Goal: Task Accomplishment & Management: Manage account settings

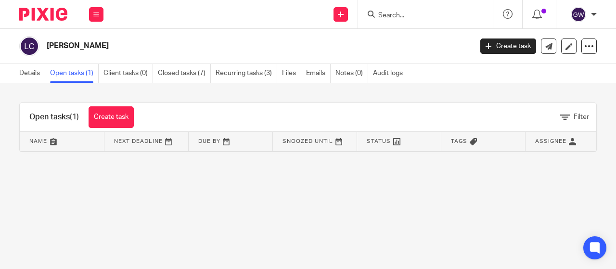
scroll to position [0, 112]
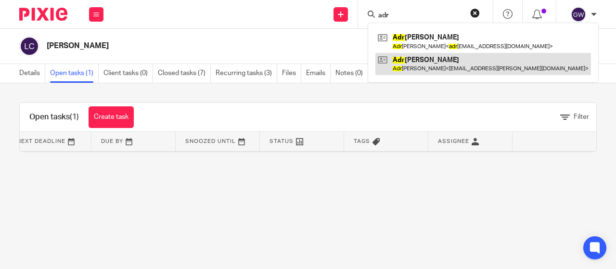
type input "adr"
click at [410, 69] on link at bounding box center [484, 64] width 216 height 22
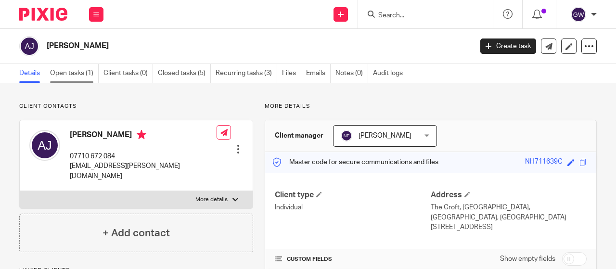
click at [83, 73] on link "Open tasks (1)" at bounding box center [74, 73] width 49 height 19
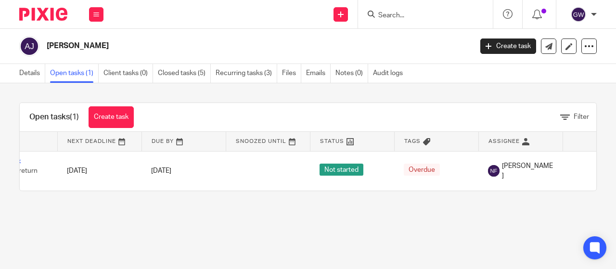
scroll to position [0, 112]
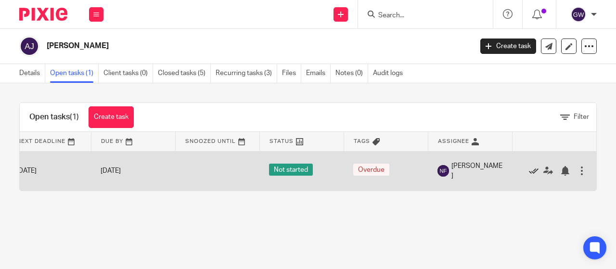
click at [529, 173] on icon at bounding box center [534, 171] width 10 height 10
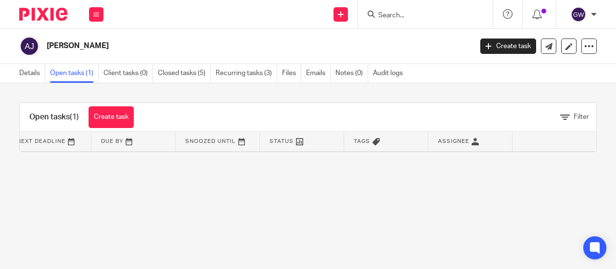
click at [344, 47] on h2 "[PERSON_NAME]" at bounding box center [215, 46] width 336 height 10
click at [406, 14] on input "Search" at bounding box center [420, 16] width 87 height 9
click at [24, 72] on link "Details" at bounding box center [32, 73] width 26 height 19
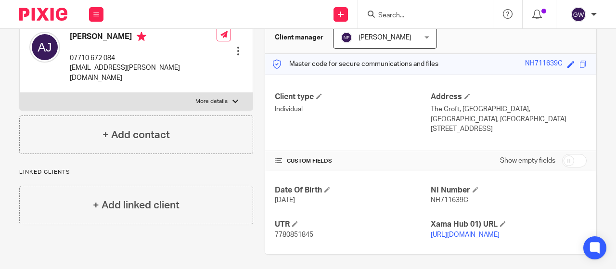
scroll to position [102, 0]
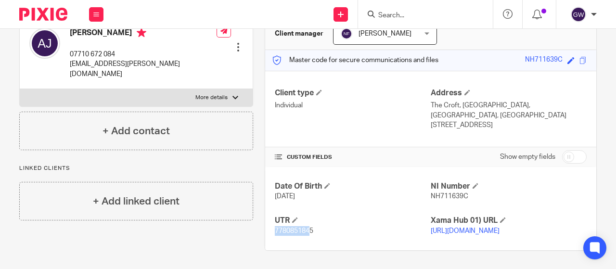
drag, startPoint x: 308, startPoint y: 221, endPoint x: 270, endPoint y: 223, distance: 37.6
click at [270, 223] on div "Date Of Birth 10/06/1966 NI Number NH711639C UTR 7780851845 Xama Hub 01) URL ht…" at bounding box center [430, 209] width 331 height 84
click at [313, 226] on p "7780851845" at bounding box center [353, 231] width 156 height 10
drag, startPoint x: 306, startPoint y: 224, endPoint x: 269, endPoint y: 225, distance: 37.1
click at [269, 225] on div "Date Of Birth 10/06/1966 NI Number NH711639C UTR 7780851845 Xama Hub 01) URL ht…" at bounding box center [430, 209] width 331 height 84
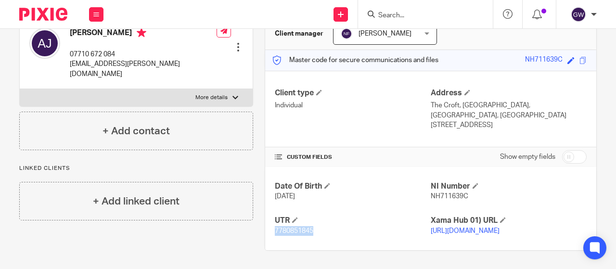
copy span "7780851845"
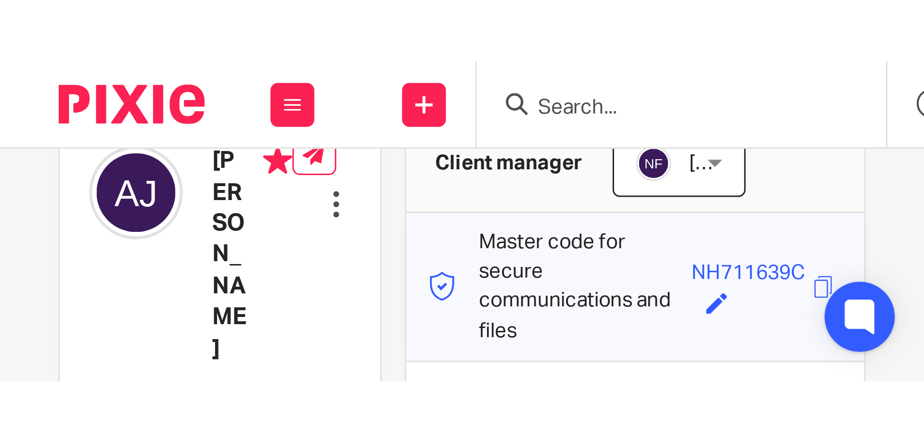
scroll to position [0, 0]
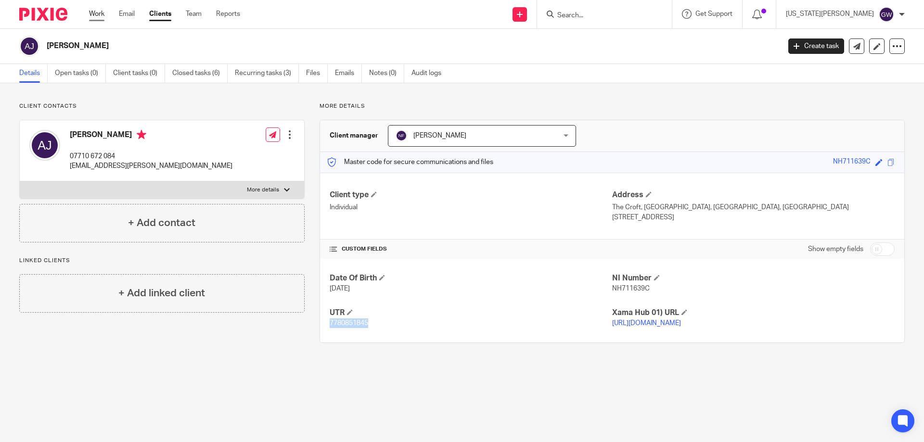
click at [92, 16] on link "Work" at bounding box center [96, 14] width 15 height 10
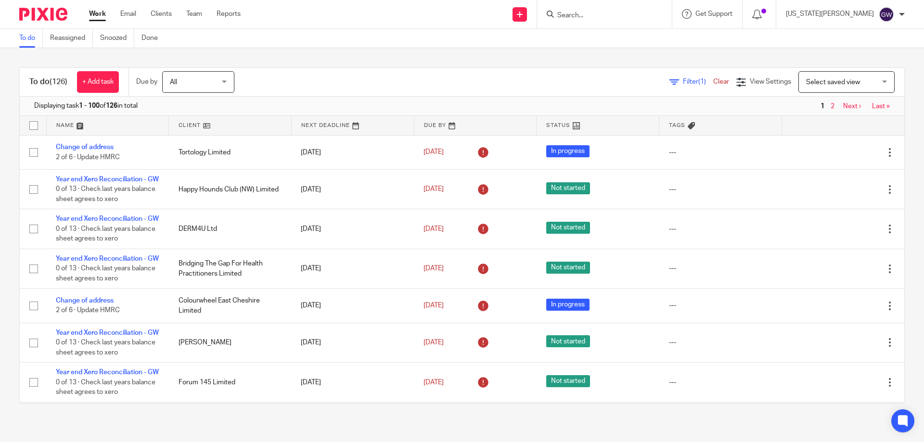
click at [683, 81] on span "Filter (1)" at bounding box center [698, 81] width 30 height 7
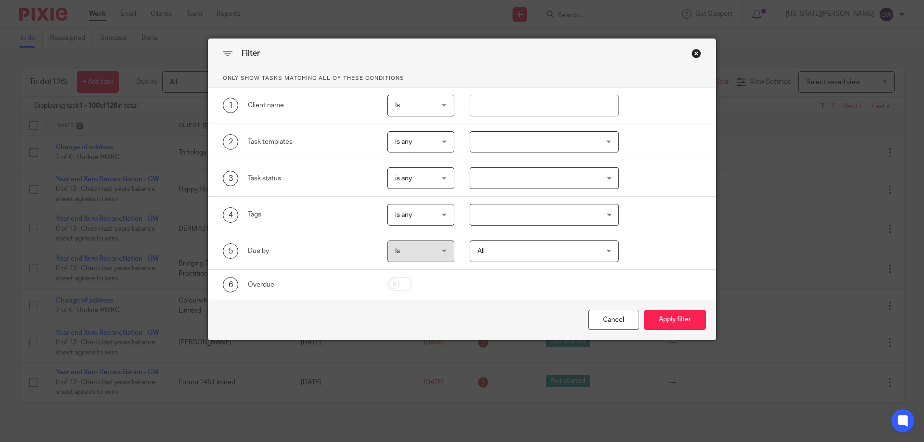
click at [529, 152] on div at bounding box center [545, 142] width 150 height 22
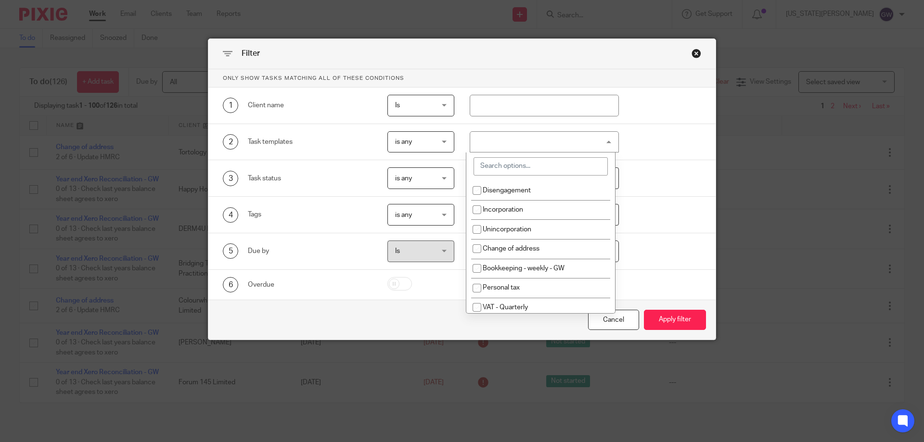
click at [519, 173] on input "search" at bounding box center [541, 166] width 134 height 18
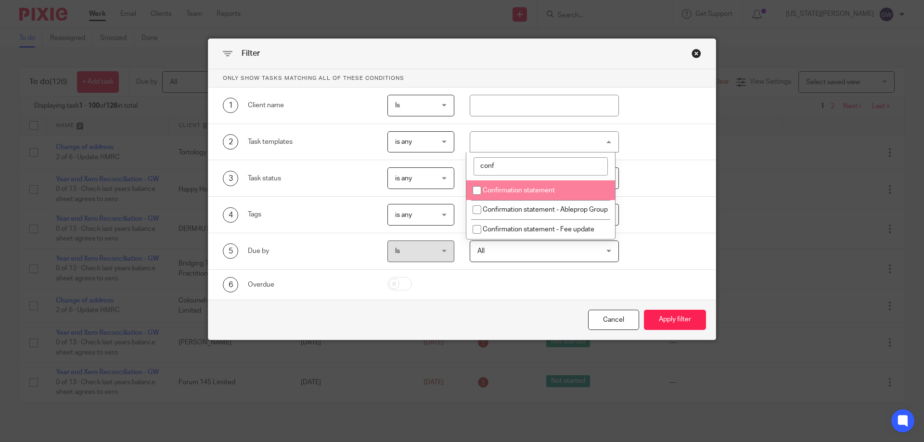
type input "conf"
click at [538, 189] on span "Confirmation statement" at bounding box center [519, 190] width 72 height 7
checkbox input "true"
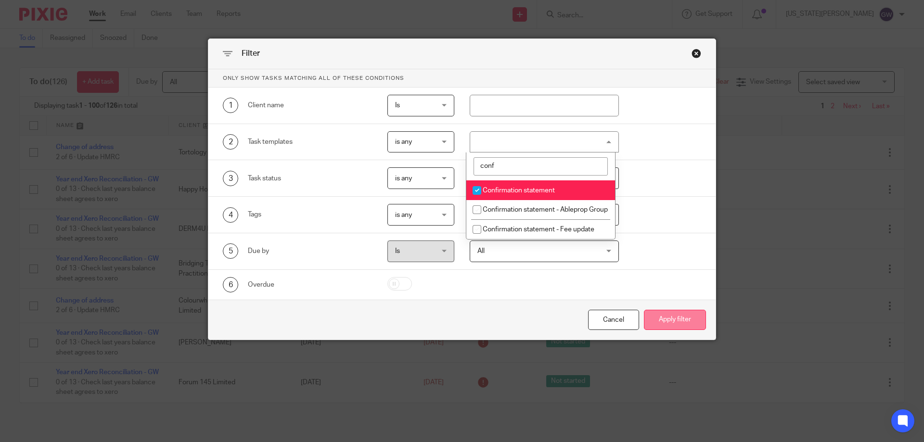
click at [678, 312] on button "Apply filter" at bounding box center [675, 320] width 62 height 21
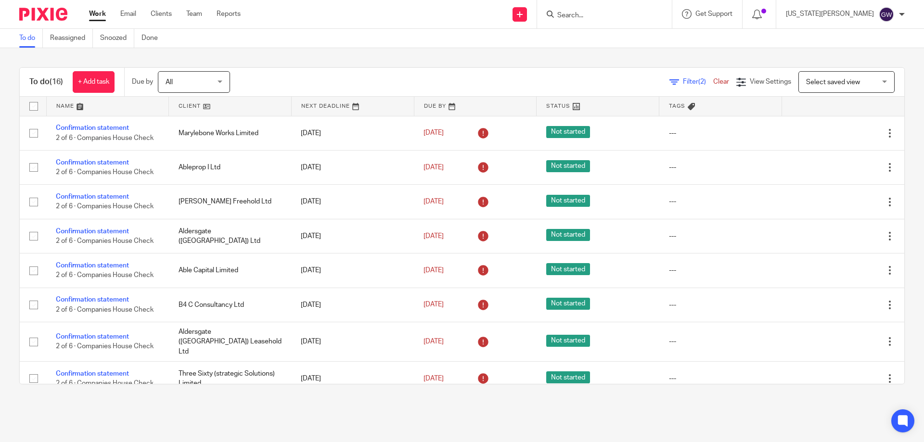
click at [621, 16] on input "Search" at bounding box center [600, 16] width 87 height 9
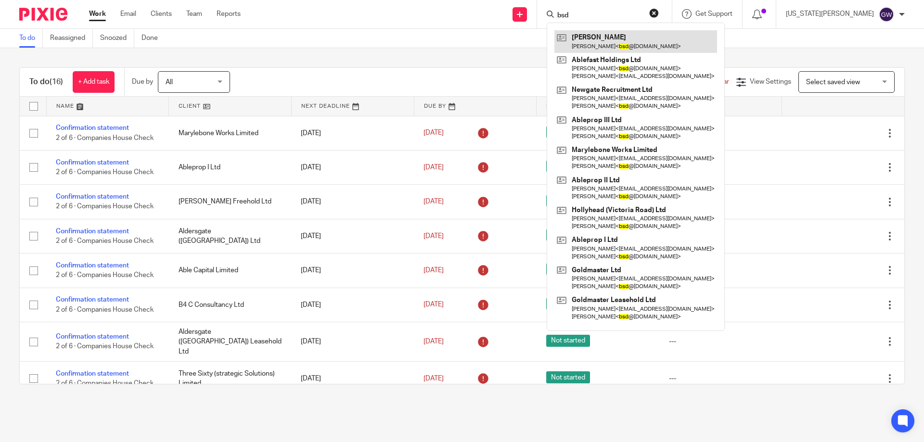
type input "bsd"
click at [629, 47] on link at bounding box center [636, 41] width 163 height 22
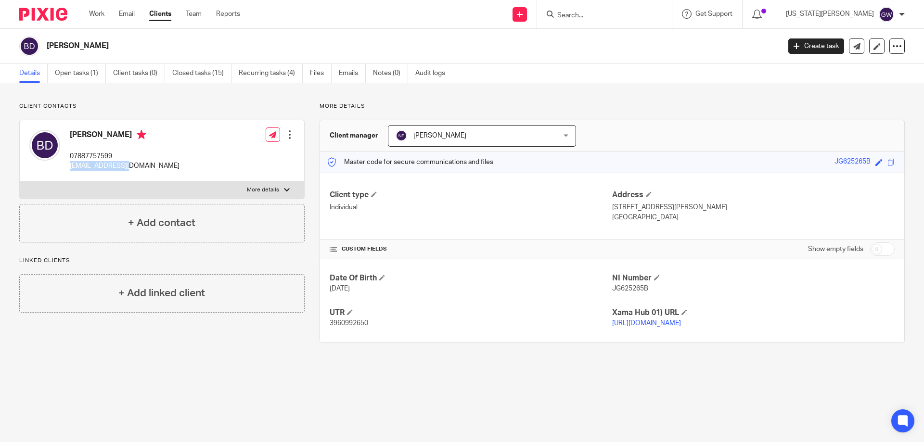
drag, startPoint x: 131, startPoint y: 166, endPoint x: 68, endPoint y: 171, distance: 63.3
click at [68, 171] on div "[PERSON_NAME] 07887757599 [EMAIL_ADDRESS][DOMAIN_NAME]" at bounding box center [104, 150] width 150 height 51
copy p "[EMAIL_ADDRESS][DOMAIN_NAME]"
click at [619, 14] on input "Search" at bounding box center [600, 16] width 87 height 9
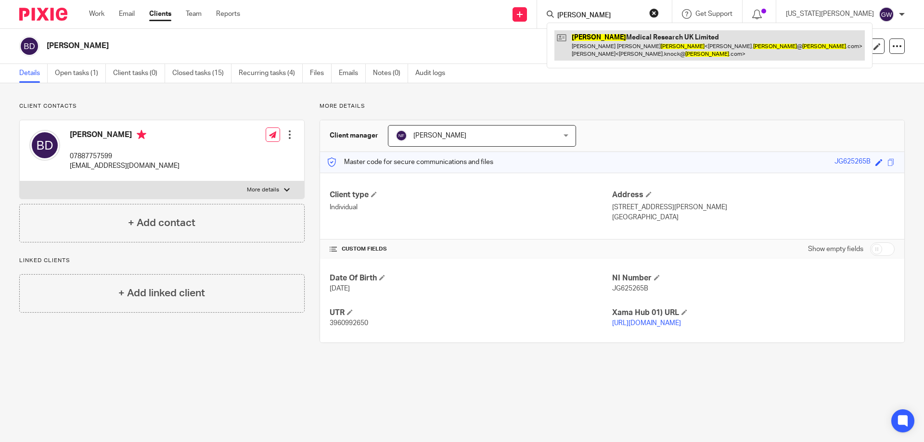
type input "smerud"
click at [642, 46] on link at bounding box center [710, 45] width 311 height 30
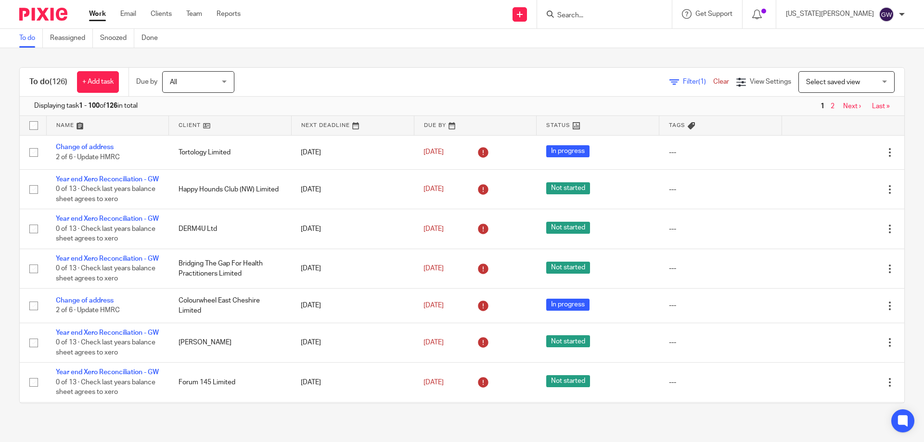
click at [620, 17] on input "Search" at bounding box center [600, 16] width 87 height 9
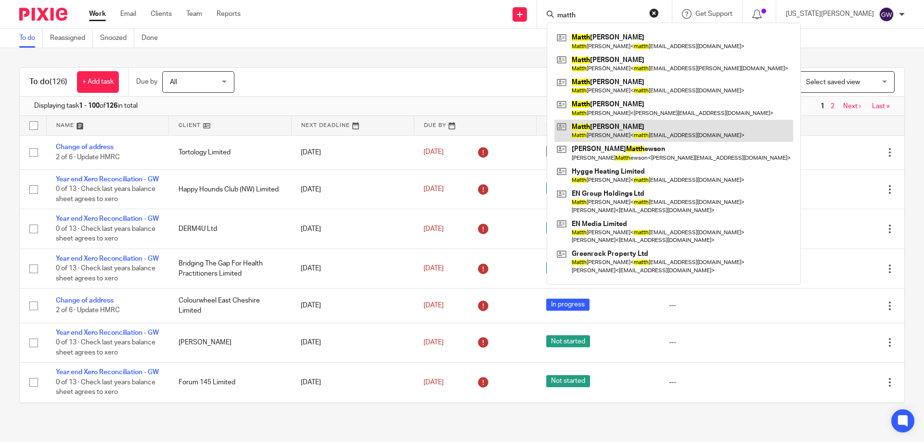
type input "matth"
click at [669, 125] on link at bounding box center [674, 131] width 239 height 22
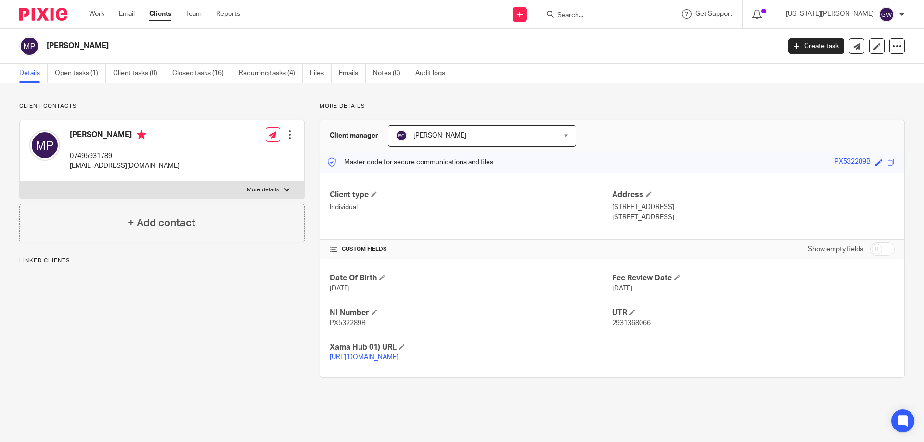
click at [309, 74] on ul "Details Open tasks (1) Client tasks (0) Closed tasks (16) Recurring tasks (4) F…" at bounding box center [239, 73] width 441 height 19
click at [325, 81] on link "Files" at bounding box center [321, 73] width 22 height 19
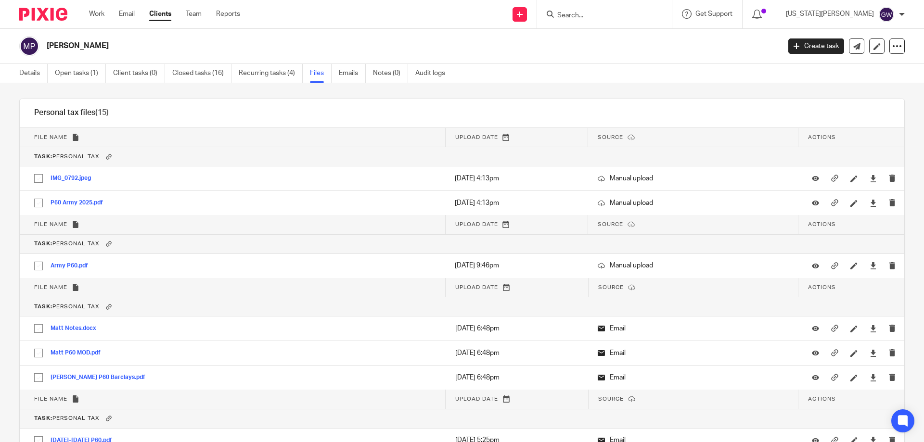
scroll to position [3467, 0]
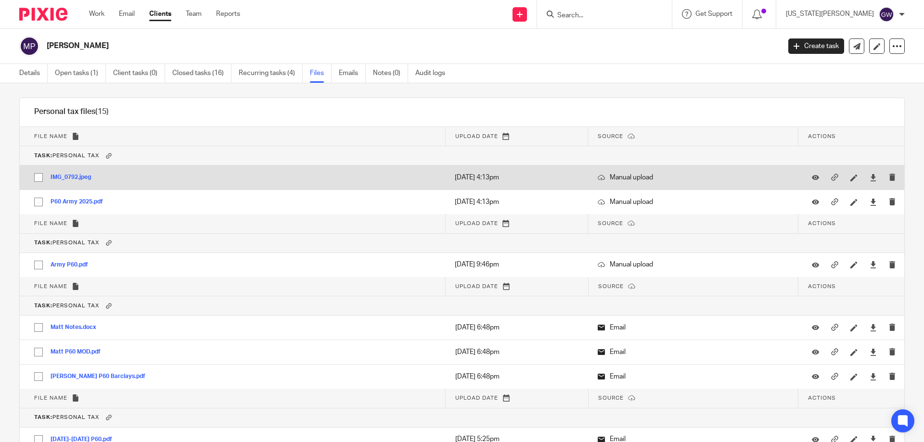
click at [91, 180] on button "IMG_0792.jpeg" at bounding box center [75, 177] width 48 height 7
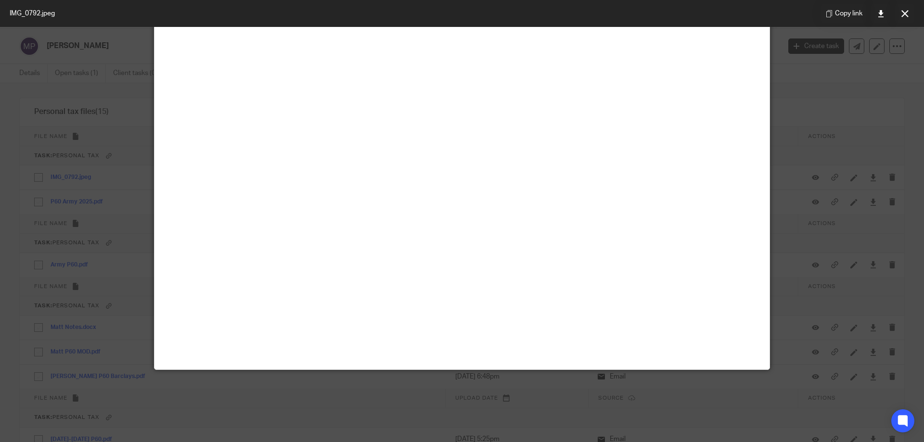
scroll to position [289, 0]
click at [898, 17] on button at bounding box center [905, 13] width 19 height 19
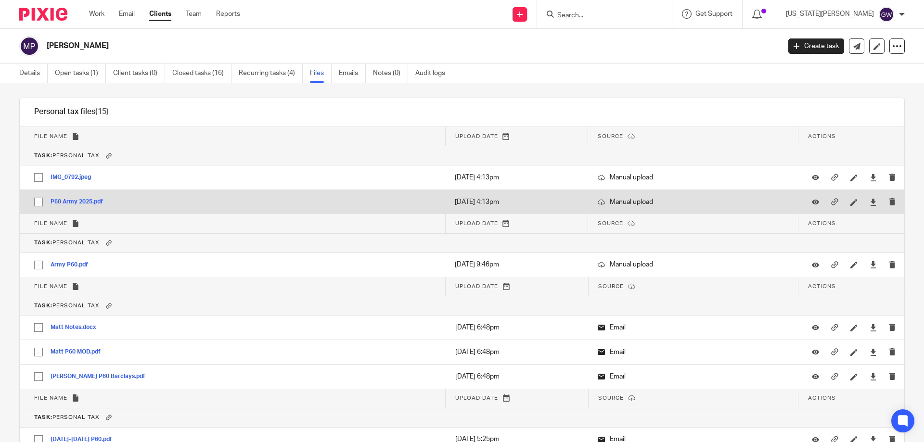
click at [78, 199] on button "P60 Army 2025.pdf" at bounding box center [81, 202] width 60 height 7
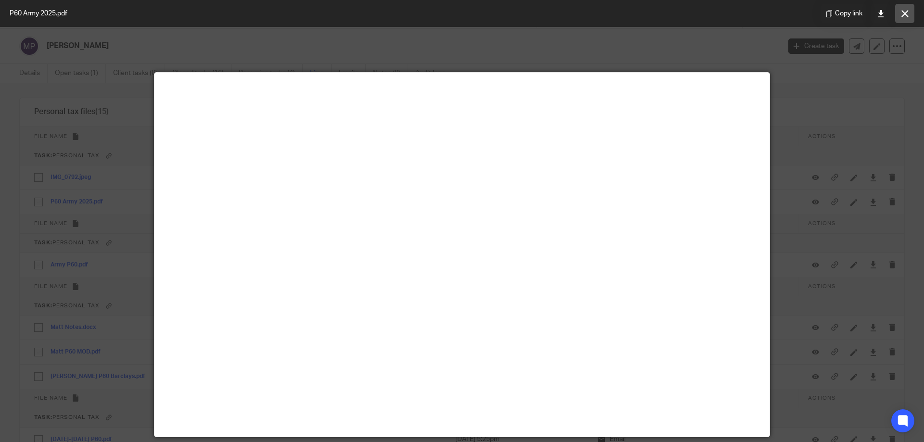
click at [902, 12] on icon at bounding box center [905, 13] width 7 height 7
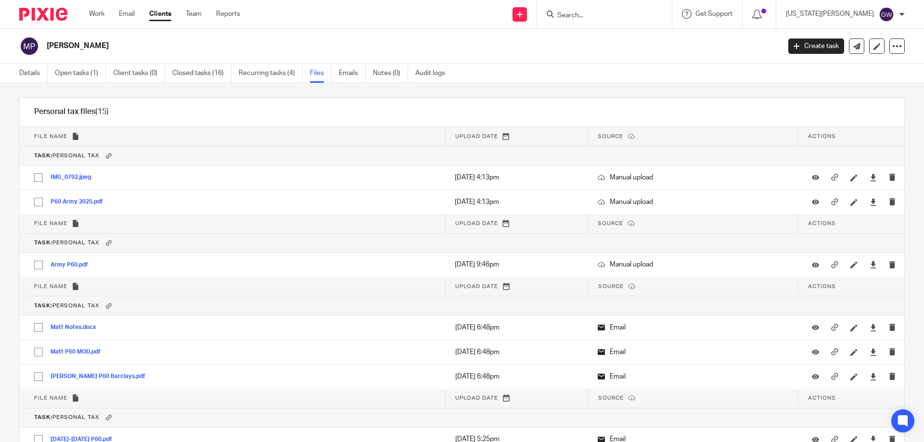
click at [637, 20] on input "Search" at bounding box center [600, 16] width 87 height 9
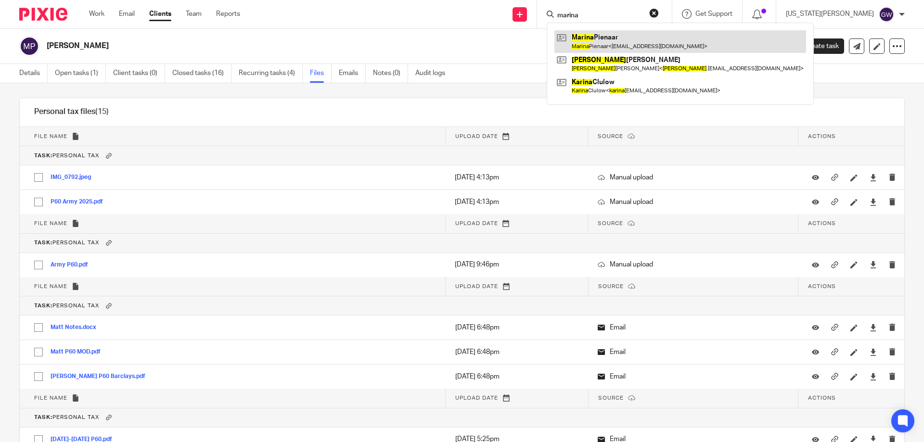
type input "marina"
click at [644, 51] on link at bounding box center [681, 41] width 252 height 22
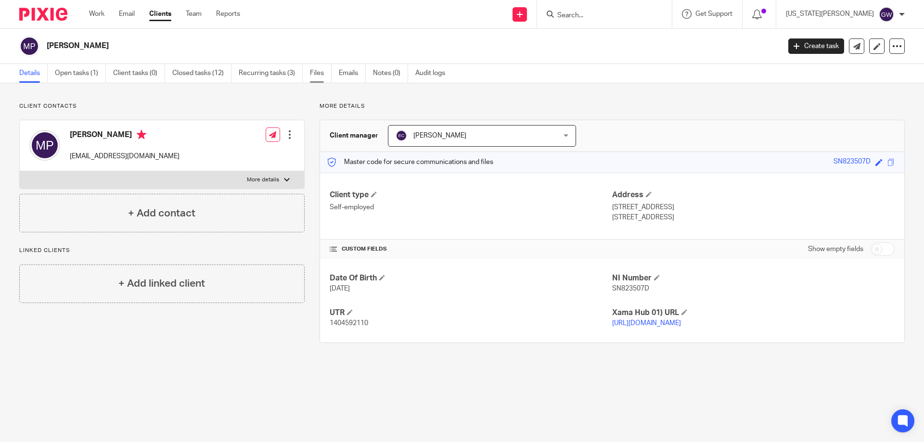
click at [321, 71] on link "Files" at bounding box center [321, 73] width 22 height 19
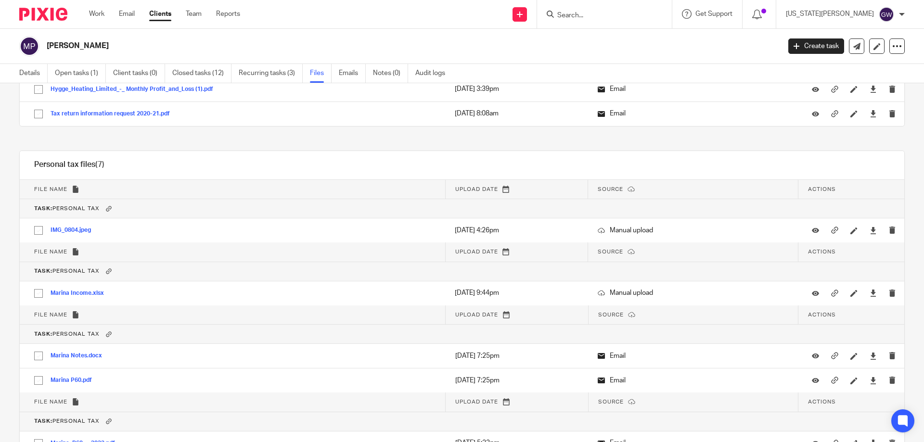
scroll to position [3562, 0]
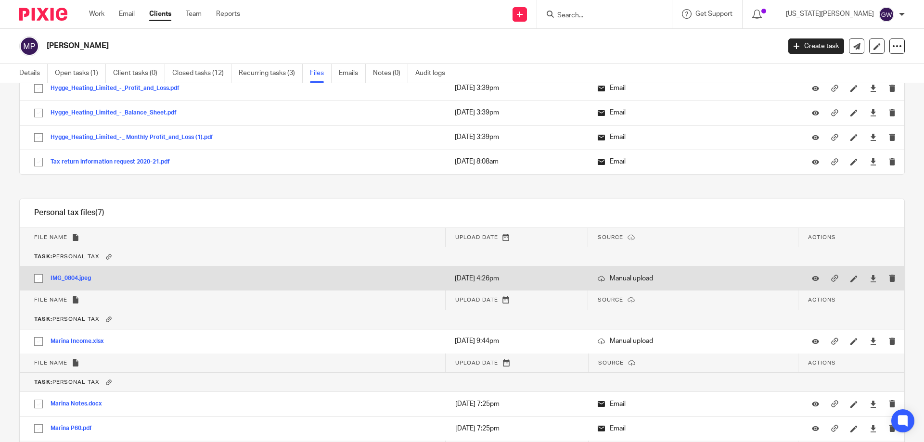
click at [71, 276] on button "IMG_0804.jpeg" at bounding box center [75, 278] width 48 height 7
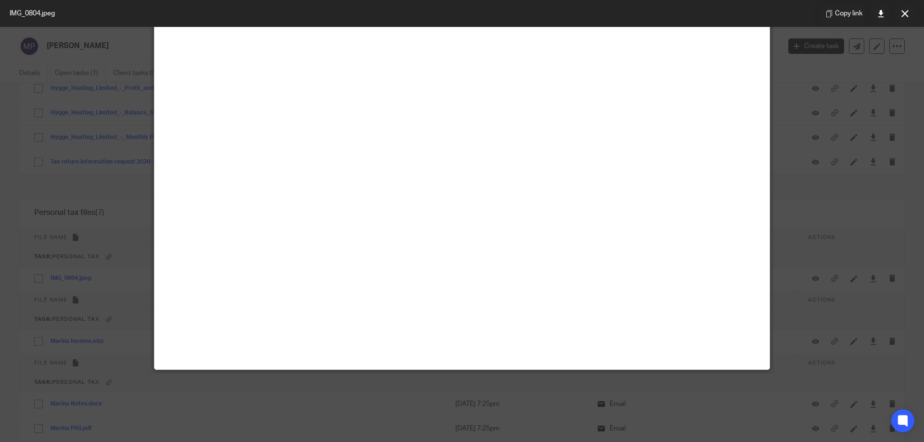
scroll to position [193, 0]
click at [886, 16] on link at bounding box center [880, 13] width 19 height 19
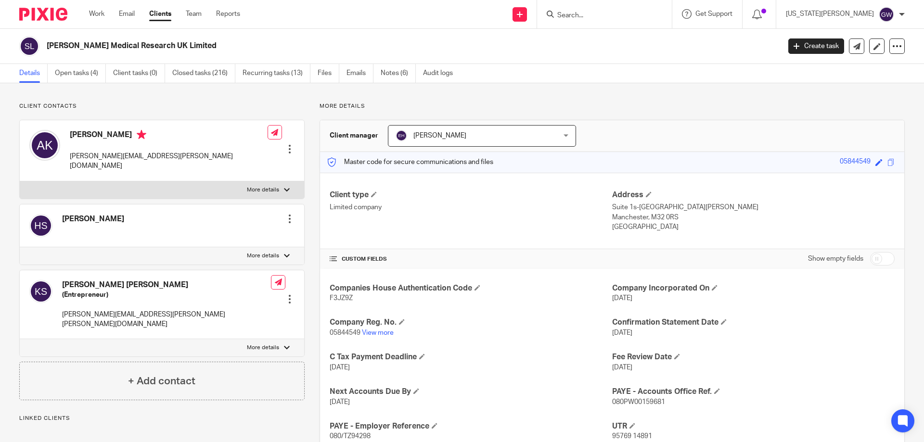
click at [63, 70] on link "Open tasks (4)" at bounding box center [80, 73] width 51 height 19
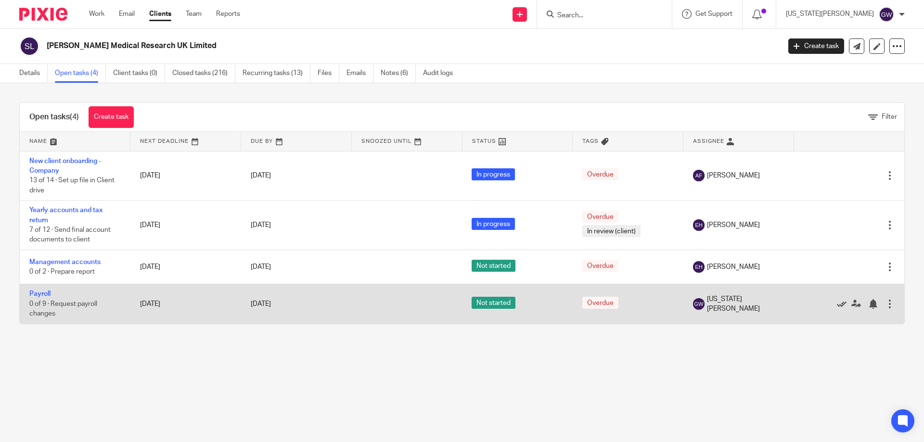
click at [837, 306] on icon at bounding box center [842, 304] width 10 height 10
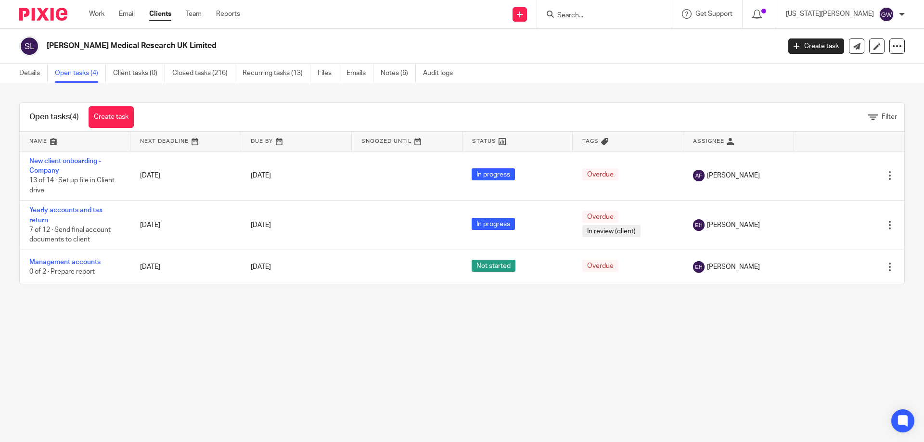
click at [618, 13] on input "Search" at bounding box center [600, 16] width 87 height 9
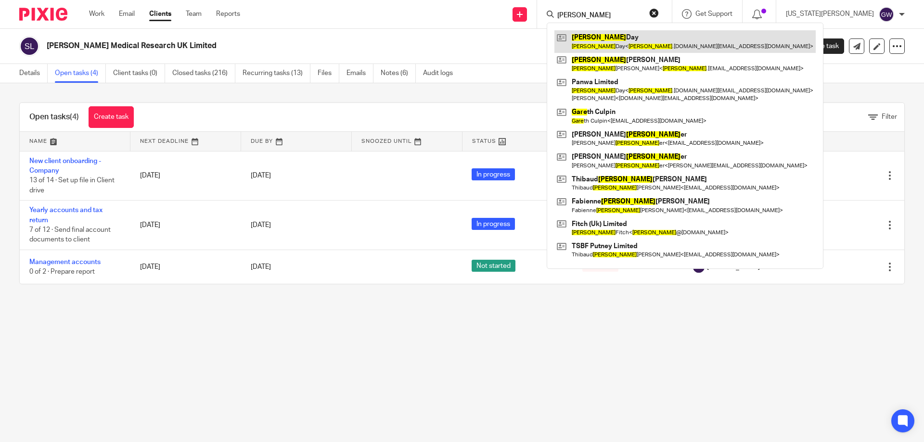
type input "[PERSON_NAME]"
click at [627, 40] on link at bounding box center [685, 41] width 261 height 22
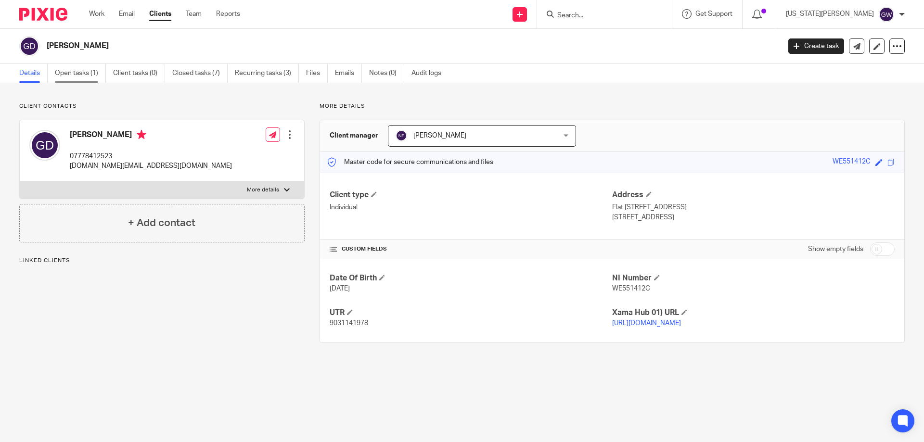
click at [72, 68] on link "Open tasks (1)" at bounding box center [80, 73] width 51 height 19
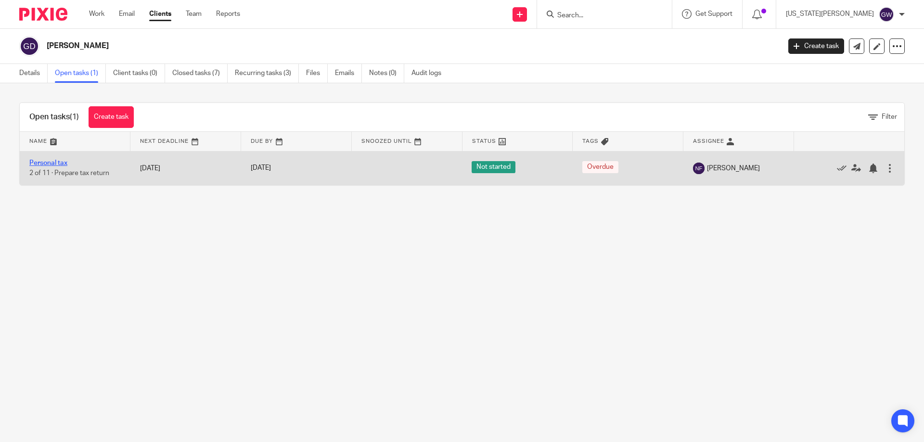
click at [52, 161] on link "Personal tax" at bounding box center [48, 163] width 38 height 7
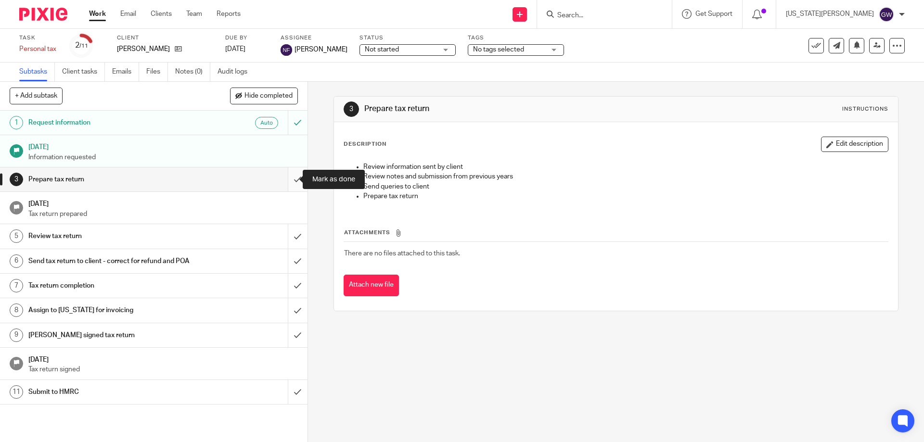
click at [293, 177] on input "submit" at bounding box center [154, 180] width 308 height 24
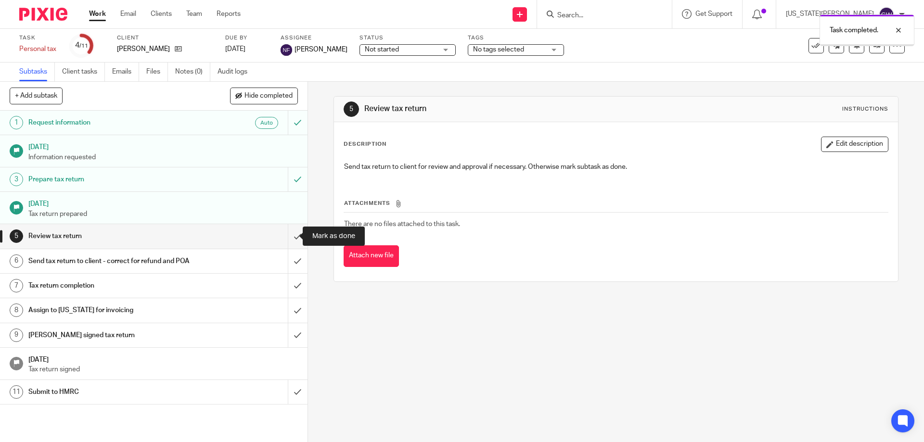
click at [282, 230] on input "submit" at bounding box center [154, 236] width 308 height 24
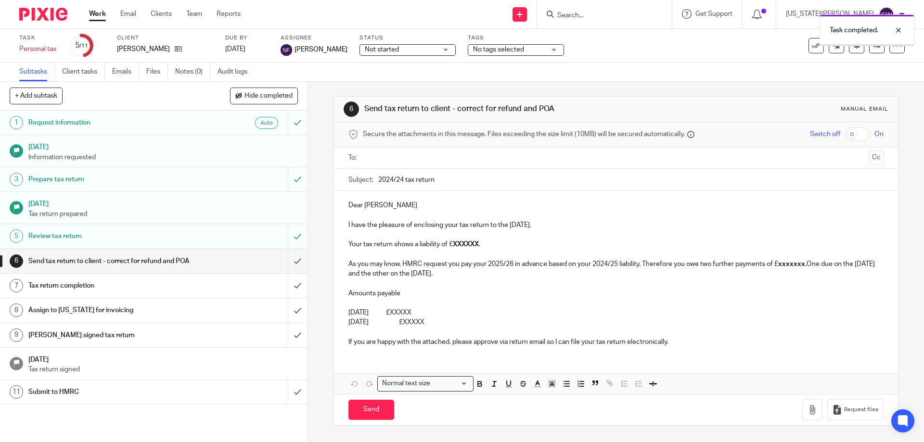
click at [373, 159] on input "text" at bounding box center [615, 158] width 499 height 11
click at [399, 184] on input "2024/24 tax return" at bounding box center [630, 182] width 505 height 22
click at [400, 182] on input "2024/24 tax return" at bounding box center [630, 182] width 505 height 22
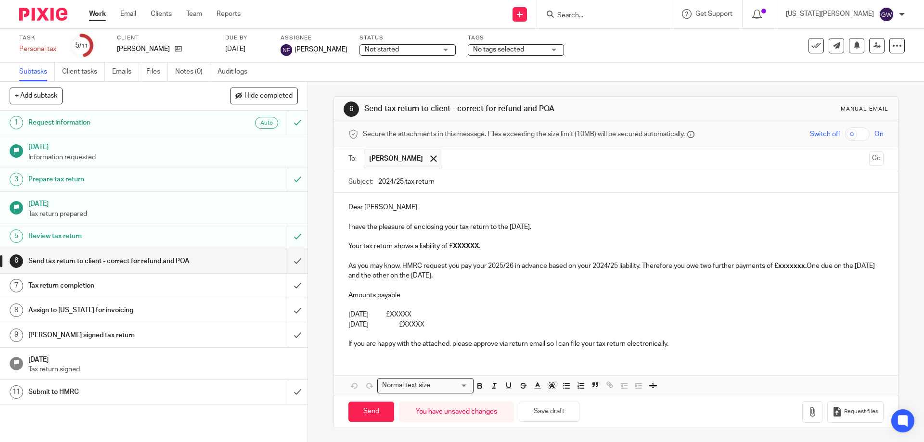
type input "2024/25 tax return"
drag, startPoint x: 463, startPoint y: 323, endPoint x: 417, endPoint y: 247, distance: 89.0
click at [417, 247] on div "Dear Gary I have the pleasure of enclosing your tax return to the 5th April 202…" at bounding box center [616, 274] width 564 height 163
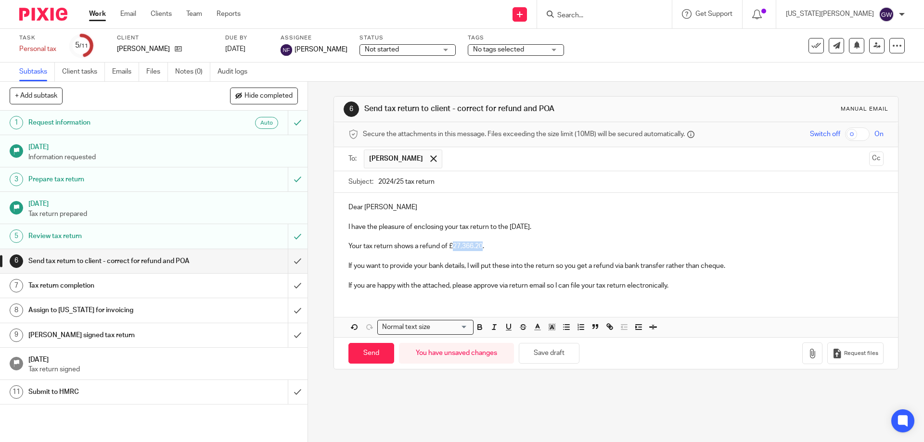
drag, startPoint x: 451, startPoint y: 245, endPoint x: 481, endPoint y: 246, distance: 29.9
click at [481, 246] on p "Your tax return shows a refund of £27,366.20." at bounding box center [616, 247] width 535 height 10
click at [479, 328] on icon "button" at bounding box center [480, 328] width 4 height 2
click at [808, 353] on icon "button" at bounding box center [813, 354] width 10 height 10
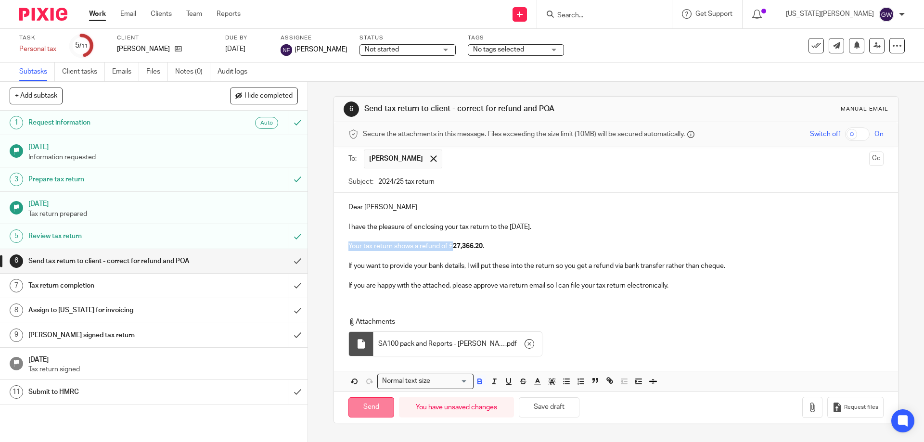
click at [382, 407] on input "Send" at bounding box center [372, 408] width 46 height 21
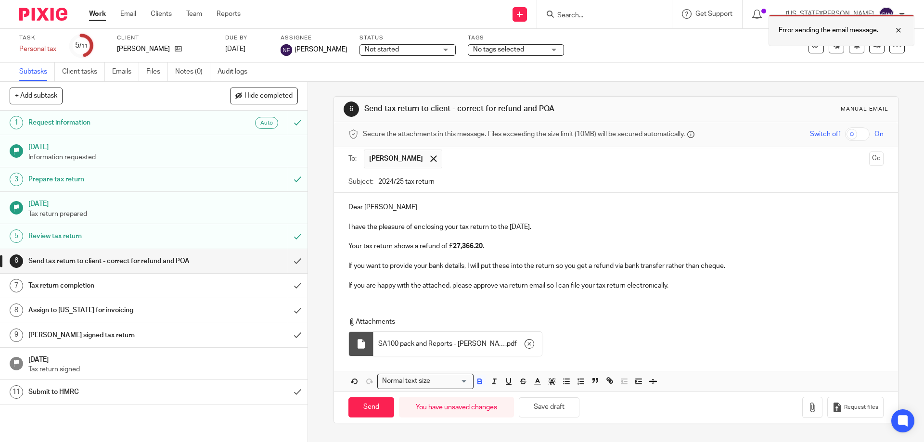
drag, startPoint x: 896, startPoint y: 33, endPoint x: 889, endPoint y: 44, distance: 13.2
click at [896, 33] on div at bounding box center [892, 31] width 26 height 12
click at [352, 411] on input "Send" at bounding box center [372, 408] width 46 height 21
type input "Sent"
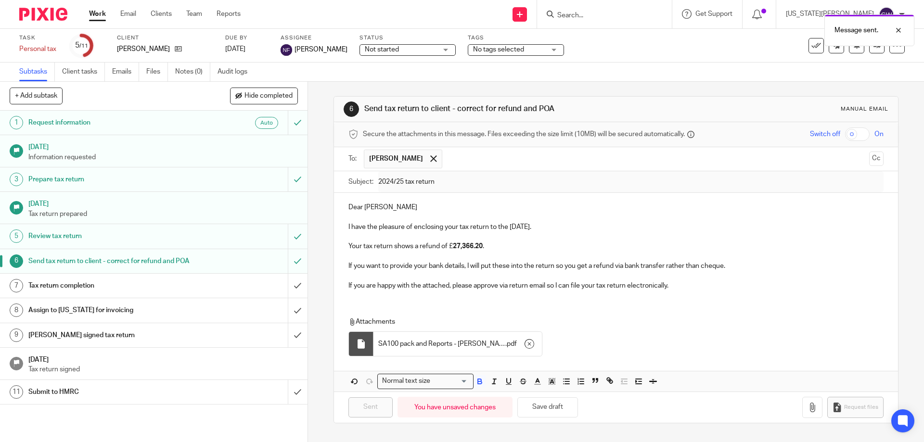
click at [621, 12] on div "Message sent." at bounding box center [688, 28] width 453 height 37
click at [627, 20] on div "Message sent." at bounding box center [688, 28] width 453 height 37
click at [903, 27] on div at bounding box center [892, 31] width 26 height 12
click at [624, 14] on input "Search" at bounding box center [600, 16] width 87 height 9
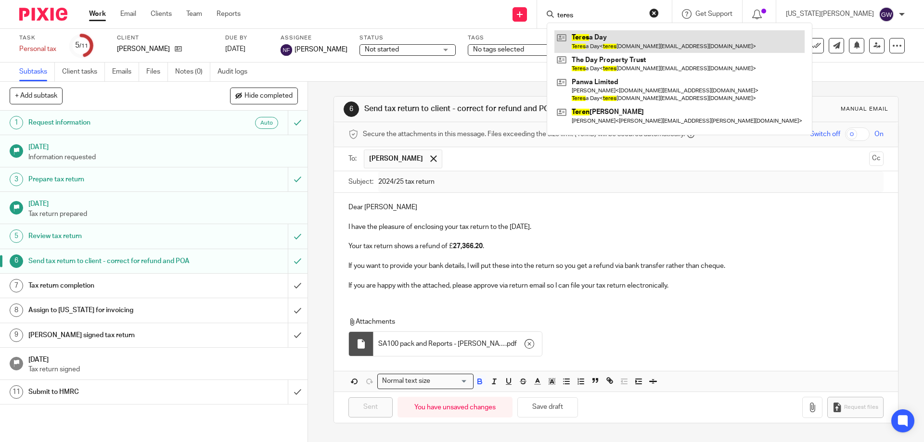
type input "teres"
click at [634, 38] on link at bounding box center [680, 41] width 250 height 22
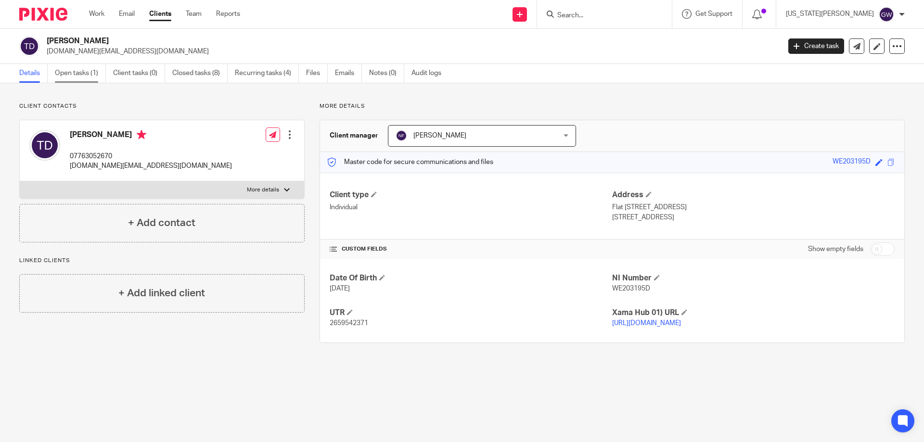
click at [86, 75] on link "Open tasks (1)" at bounding box center [80, 73] width 51 height 19
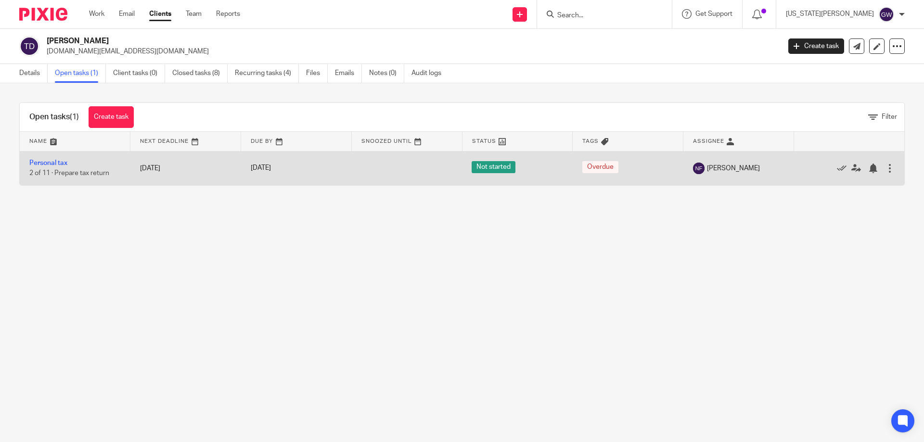
click at [41, 159] on td "Personal tax 2 of 11 · Prepare tax return" at bounding box center [75, 168] width 111 height 34
click at [51, 168] on td "Personal tax 2 of 11 · Prepare tax return" at bounding box center [75, 168] width 111 height 34
click at [54, 159] on td "Personal tax 2 of 11 · Prepare tax return" at bounding box center [75, 168] width 111 height 34
click at [56, 161] on link "Personal tax" at bounding box center [48, 163] width 38 height 7
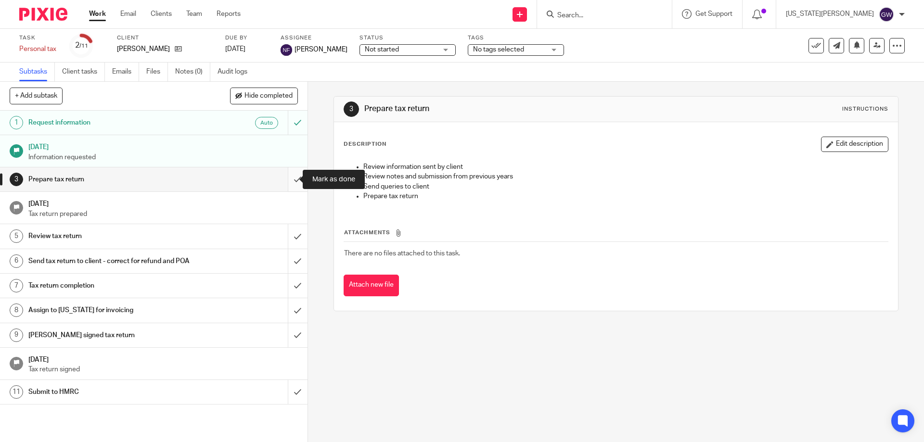
click at [294, 177] on input "submit" at bounding box center [154, 180] width 308 height 24
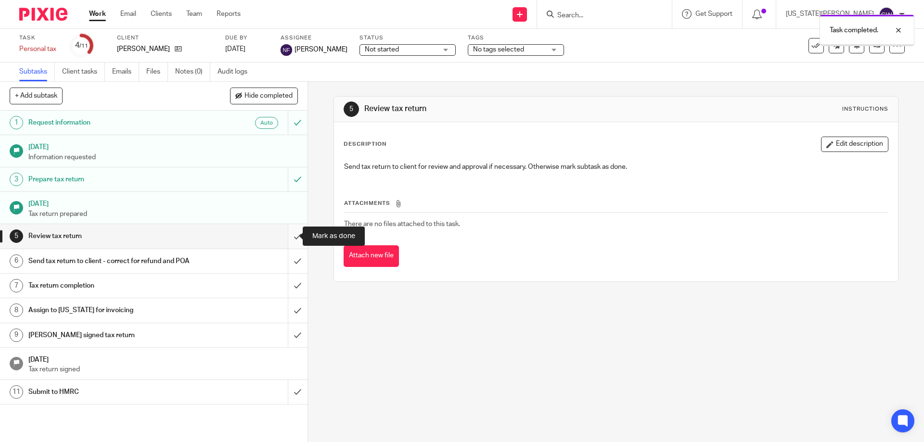
click at [288, 229] on input "submit" at bounding box center [154, 236] width 308 height 24
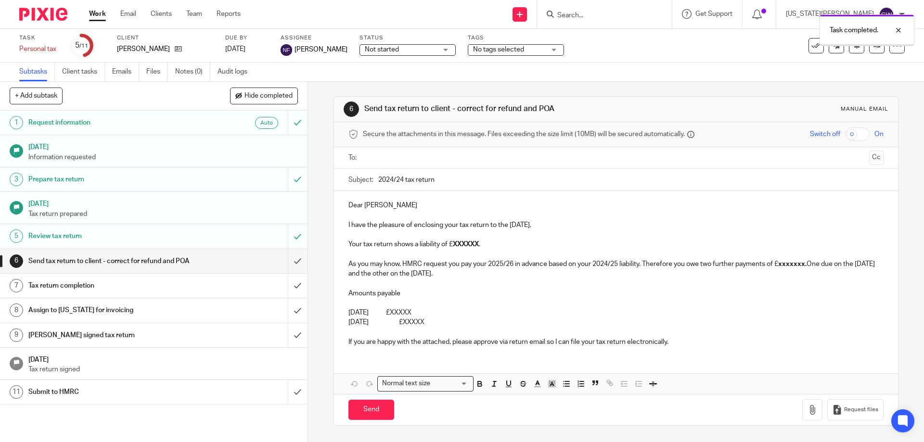
click at [370, 158] on input "text" at bounding box center [615, 158] width 499 height 11
click at [400, 182] on input "2024/24 tax return" at bounding box center [630, 182] width 505 height 22
type input "2024/25 tax return"
drag, startPoint x: 464, startPoint y: 328, endPoint x: 412, endPoint y: 248, distance: 95.4
click at [412, 248] on div "Dear Teresa I have the pleasure of enclosing your tax return to the 5th April 2…" at bounding box center [616, 274] width 564 height 163
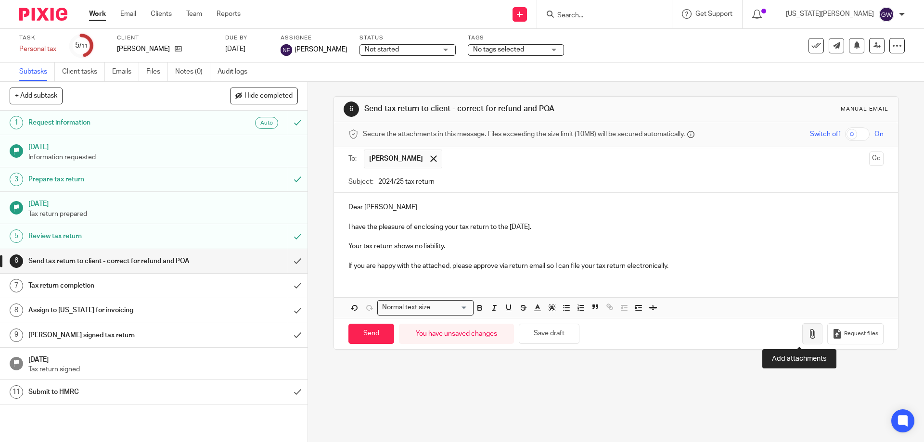
click at [808, 333] on icon "button" at bounding box center [813, 334] width 10 height 10
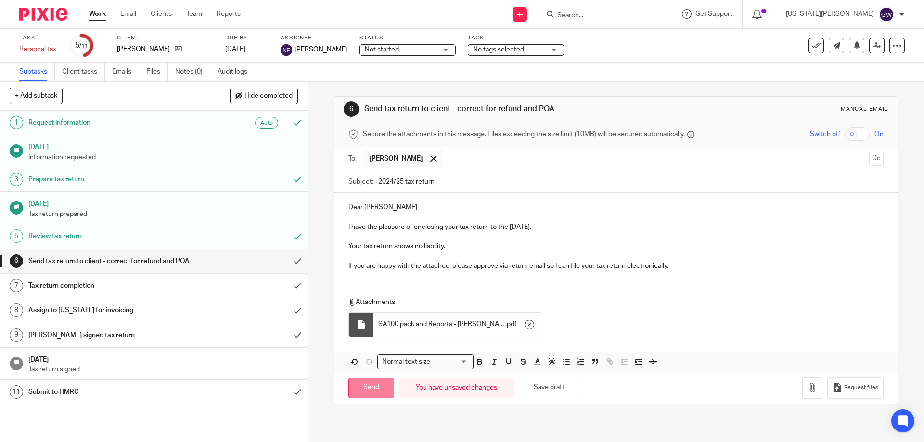
click at [373, 390] on input "Send" at bounding box center [372, 388] width 46 height 21
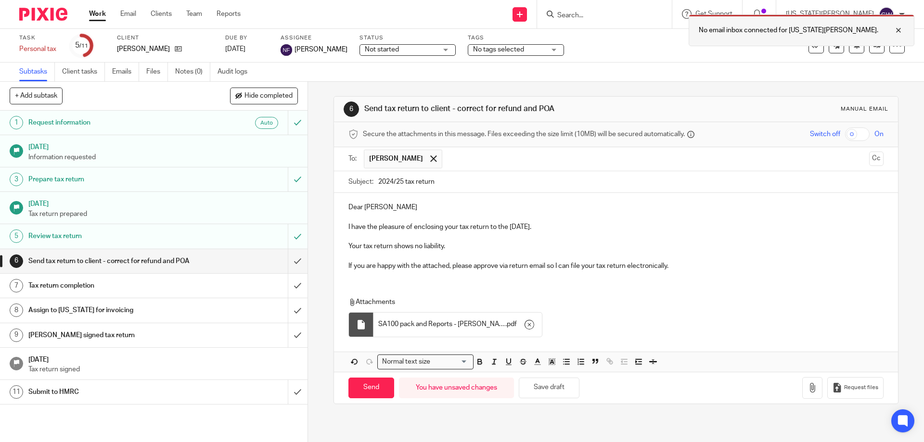
click at [902, 30] on div at bounding box center [892, 31] width 26 height 12
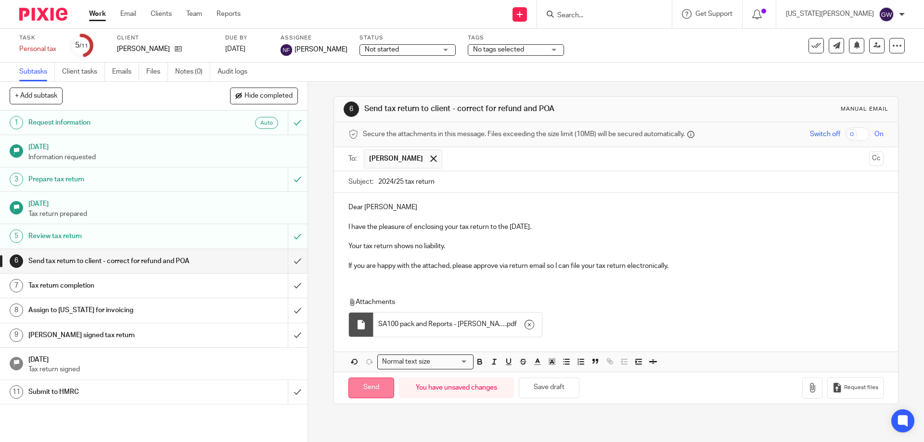
click at [373, 391] on input "Send" at bounding box center [372, 388] width 46 height 21
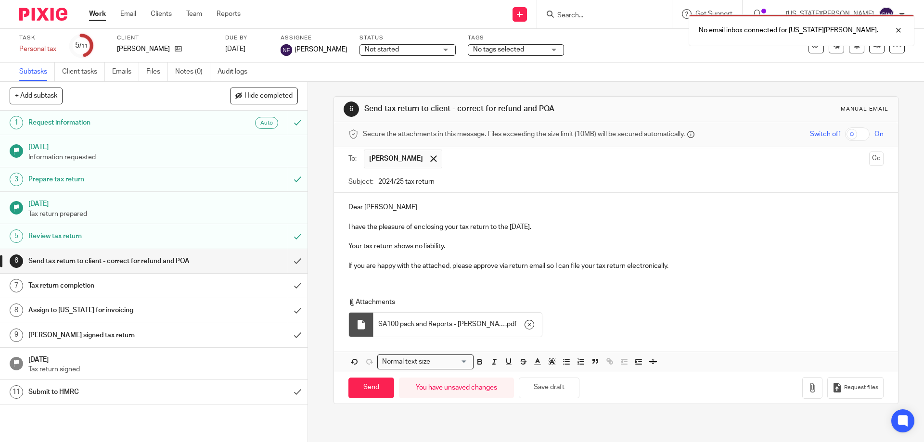
click at [873, 8] on div "[US_STATE][PERSON_NAME]" at bounding box center [845, 14] width 119 height 15
click at [900, 26] on div at bounding box center [892, 31] width 26 height 12
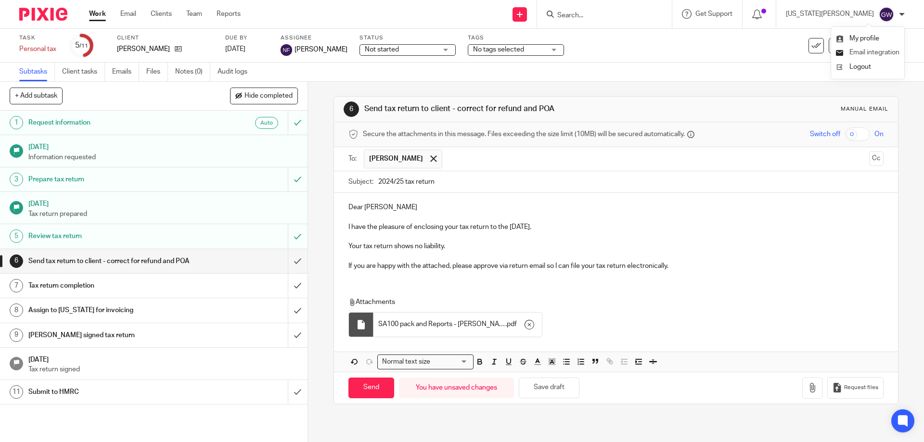
click at [868, 52] on span "Email integration" at bounding box center [875, 52] width 50 height 7
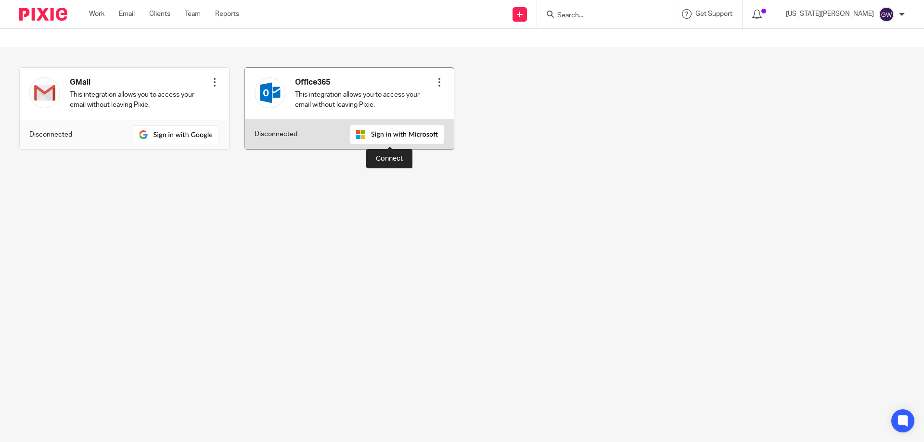
click at [394, 137] on img at bounding box center [397, 135] width 94 height 20
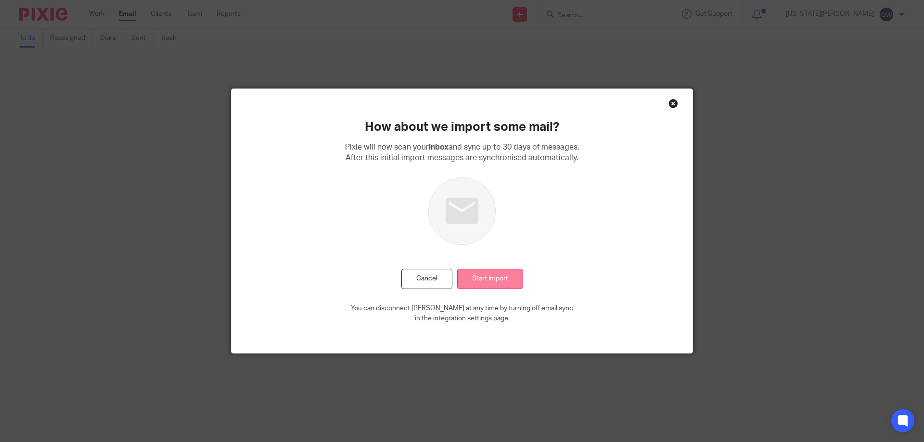
click at [468, 279] on input "Start Import" at bounding box center [490, 279] width 66 height 21
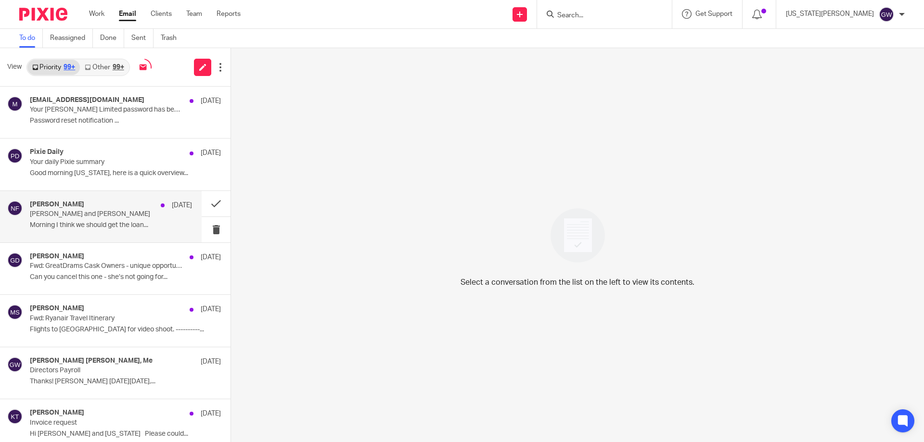
click at [156, 208] on div "[DATE]" at bounding box center [174, 206] width 36 height 10
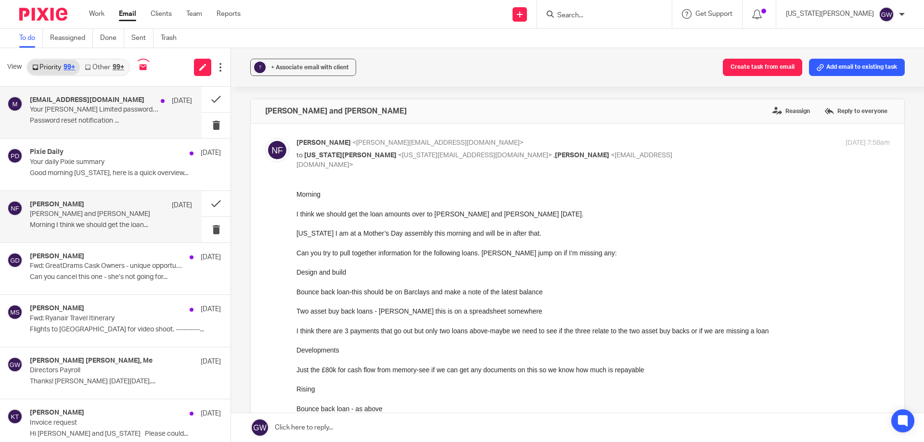
click at [159, 112] on div "msonlineservicesteam@microsoftonline.com 8 Mar 2024 Your Neal Ford Limited pass…" at bounding box center [111, 112] width 162 height 32
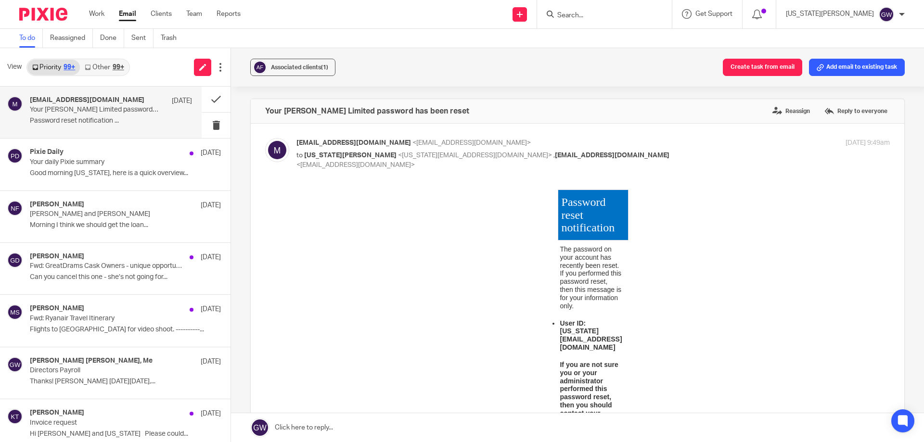
click at [633, 12] on input "Search" at bounding box center [600, 16] width 87 height 9
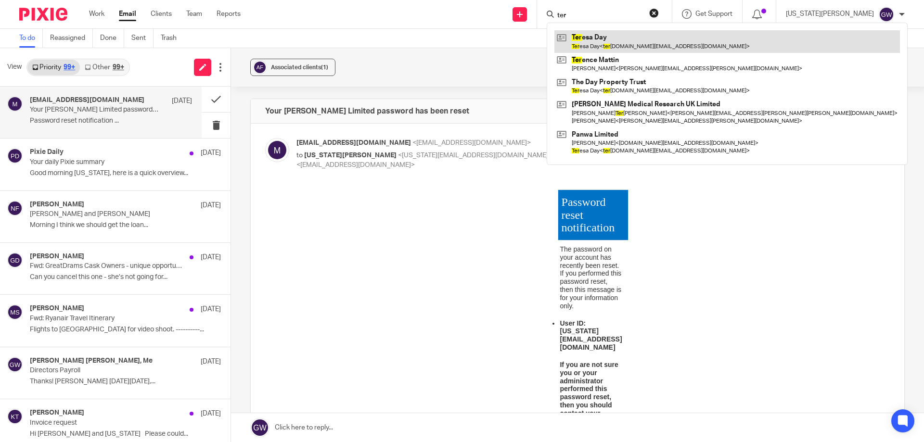
type input "ter"
click at [638, 42] on link at bounding box center [728, 41] width 346 height 22
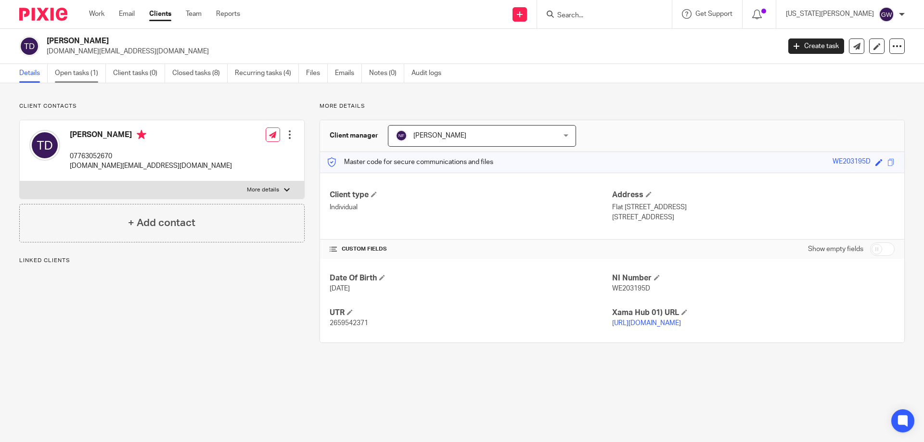
click at [68, 78] on link "Open tasks (1)" at bounding box center [80, 73] width 51 height 19
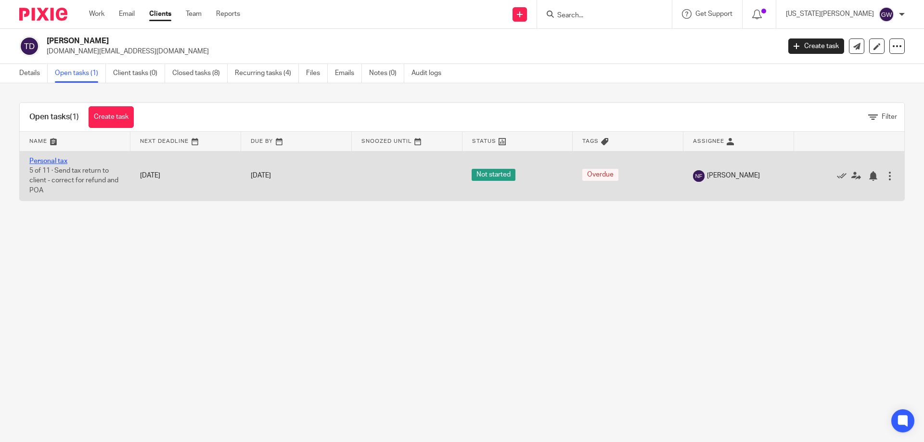
click at [50, 160] on link "Personal tax" at bounding box center [48, 161] width 38 height 7
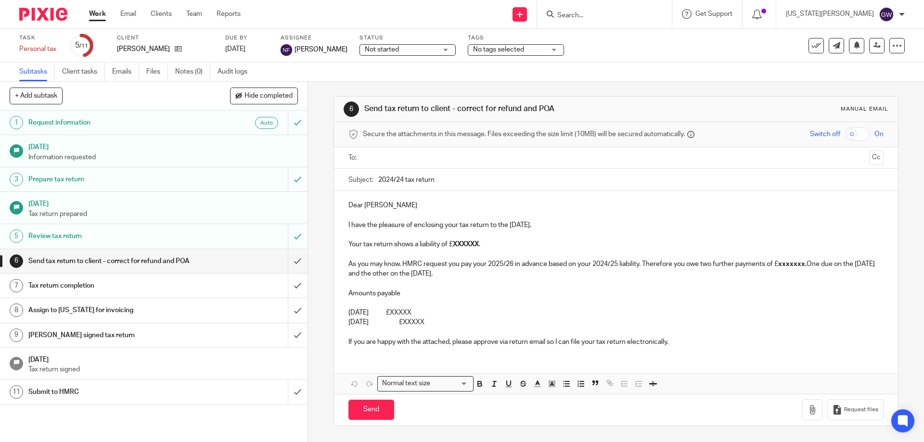
click at [379, 164] on ul at bounding box center [616, 158] width 505 height 16
click at [388, 157] on input "text" at bounding box center [615, 158] width 499 height 11
click at [400, 181] on input "2024/24 tax return" at bounding box center [630, 182] width 505 height 22
type input "2024/25 tax return"
drag, startPoint x: 469, startPoint y: 315, endPoint x: 418, endPoint y: 256, distance: 78.2
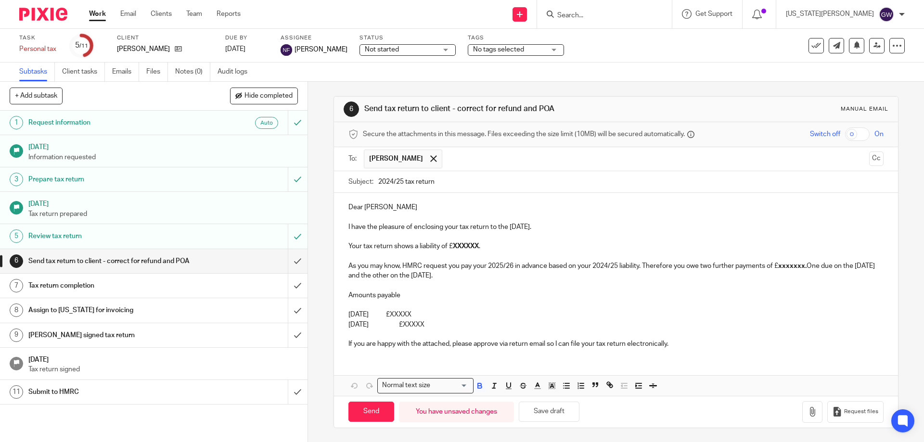
click at [418, 256] on div "Dear Teresa I have the pleasure of enclosing your tax return to the 5th April 2…" at bounding box center [616, 274] width 564 height 163
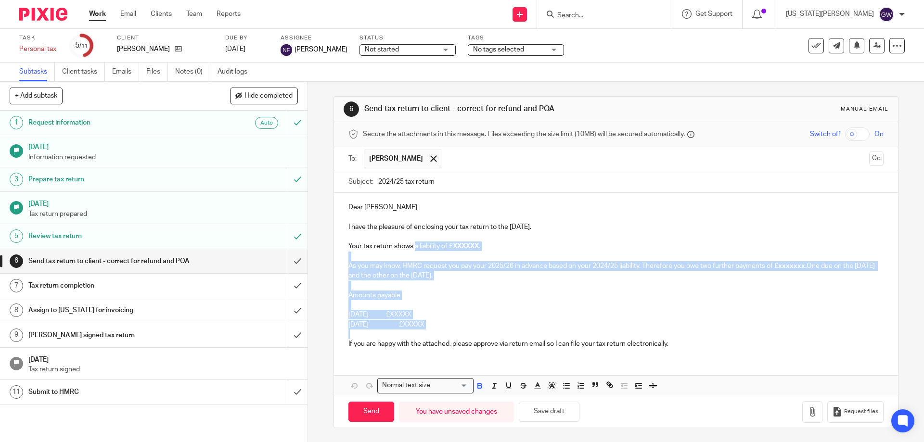
drag, startPoint x: 467, startPoint y: 335, endPoint x: 414, endPoint y: 248, distance: 101.6
click at [414, 248] on div "Dear Teresa I have the pleasure of enclosing your tax return to the 5th April 2…" at bounding box center [616, 274] width 564 height 163
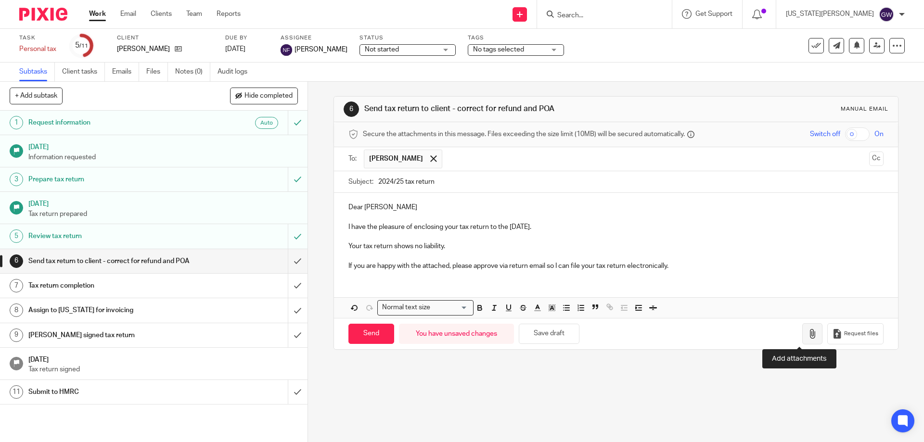
click at [803, 337] on button "button" at bounding box center [813, 335] width 20 height 22
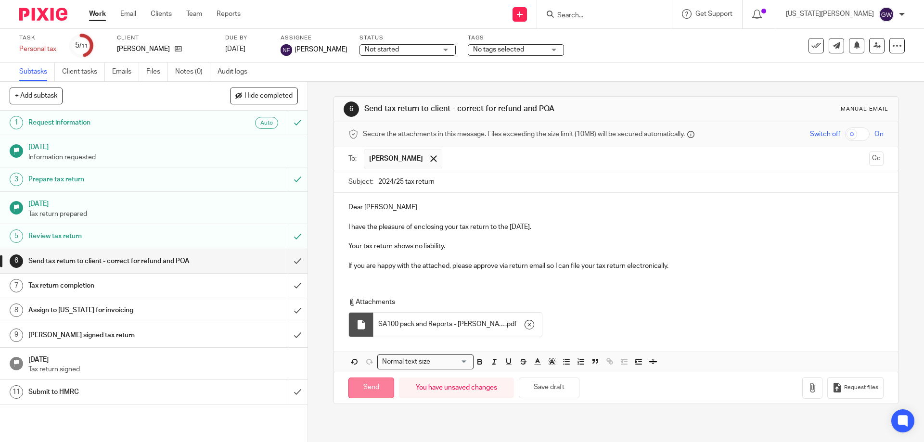
click at [359, 383] on input "Send" at bounding box center [372, 388] width 46 height 21
type input "Sent"
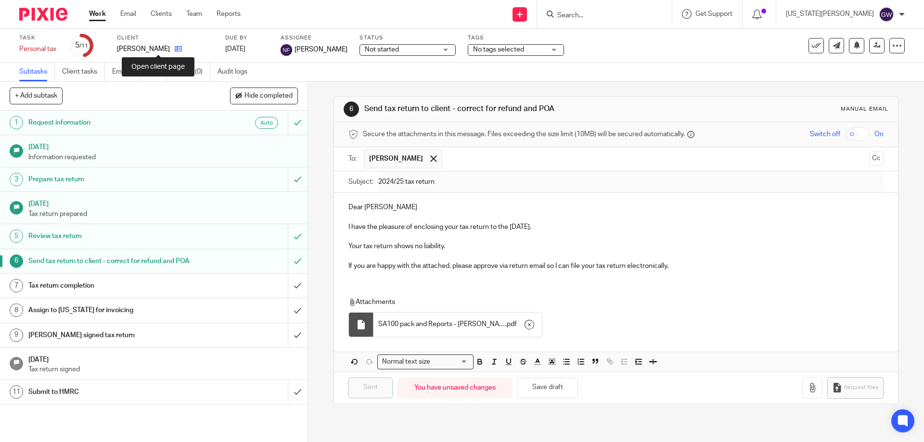
click at [175, 50] on icon at bounding box center [178, 48] width 7 height 7
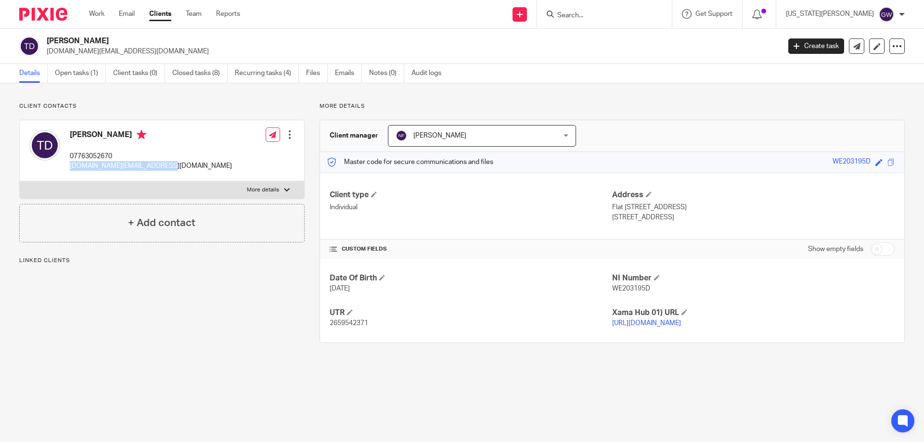
drag, startPoint x: 157, startPoint y: 167, endPoint x: 68, endPoint y: 168, distance: 89.6
click at [68, 168] on div "[PERSON_NAME] 07763052670 [DOMAIN_NAME][EMAIL_ADDRESS][DOMAIN_NAME] Edit contac…" at bounding box center [162, 150] width 285 height 61
copy p "[DOMAIN_NAME][EMAIL_ADDRESS][DOMAIN_NAME]"
